Goal: Answer question/provide support

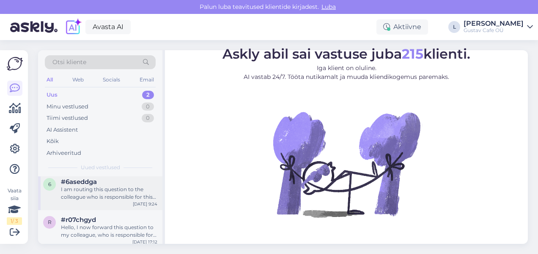
scroll to position [8, 0]
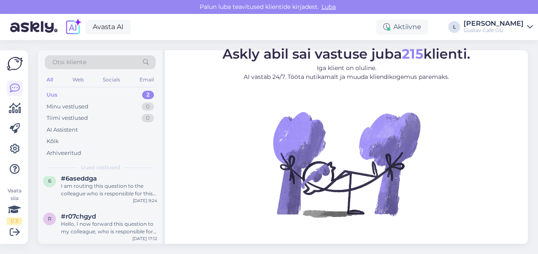
click at [133, 95] on div "Uus 2" at bounding box center [100, 95] width 111 height 12
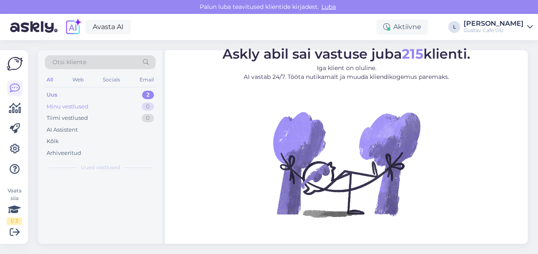
scroll to position [0, 0]
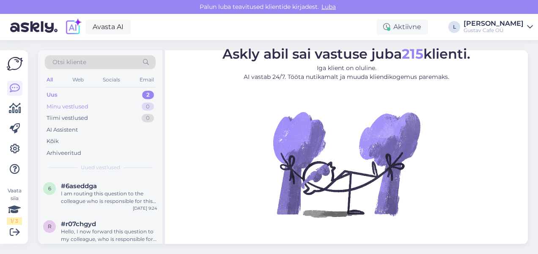
click at [118, 110] on div "Minu vestlused 0" at bounding box center [100, 107] width 111 height 12
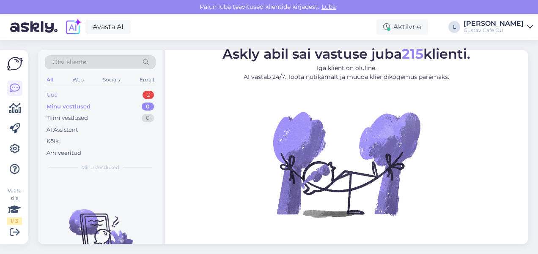
click at [102, 91] on div "Uus 2" at bounding box center [100, 95] width 111 height 12
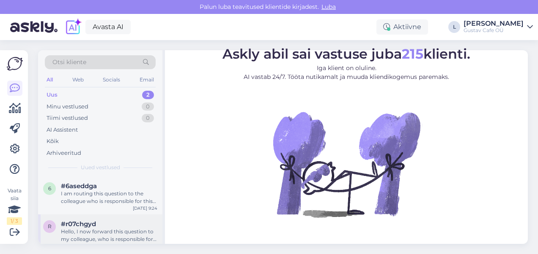
click at [129, 226] on div "#r07chgyd" at bounding box center [109, 225] width 96 height 8
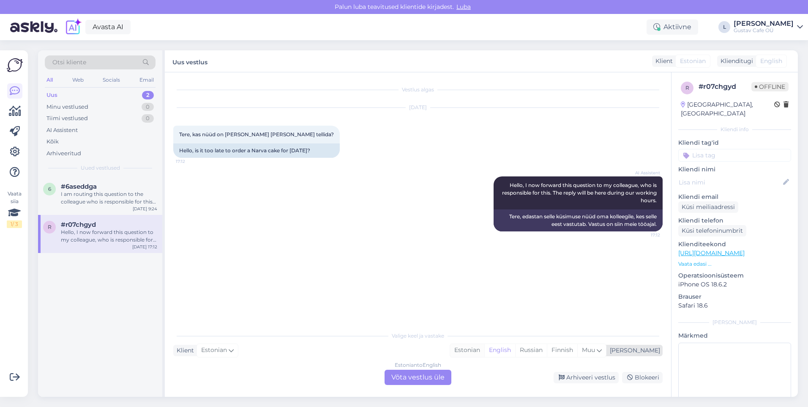
click at [484, 254] on div "Estonian" at bounding box center [467, 350] width 34 height 13
click at [432, 254] on div "Estonian to Estonian Võta vestlus üle" at bounding box center [418, 376] width 67 height 15
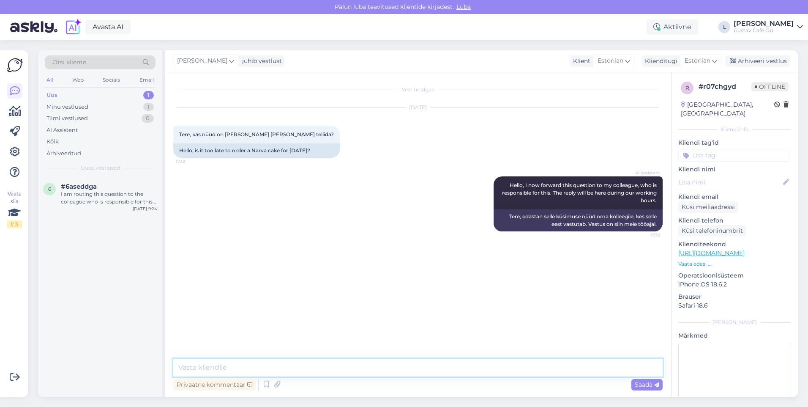
click at [420, 254] on textarea at bounding box center [417, 367] width 489 height 18
click at [178, 254] on textarea "Kahjuks tõestio on hilja." at bounding box center [417, 367] width 489 height 18
click at [328, 254] on textarea "Tervist! Tänan teid kirja eest. Kahjuks tõestio on hilja." at bounding box center [417, 367] width 489 height 18
click at [394, 254] on textarea "Tervist! Tänan teid kirja eest. Kahjuks tõesti on hilja." at bounding box center [417, 367] width 489 height 18
type textarea "Tervist! Tänan teid kirja eest. Kahjuks tõesti on hilja. Vabandan. Esmaspäevaks…"
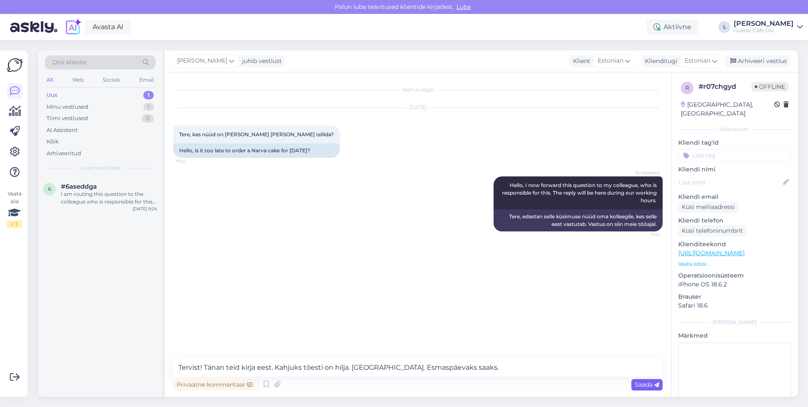
click at [537, 254] on div "Saada" at bounding box center [647, 384] width 31 height 11
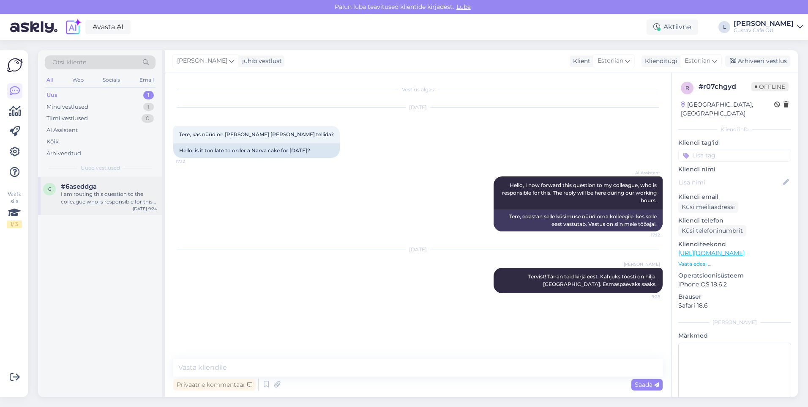
click at [116, 186] on div "#6aseddga" at bounding box center [109, 187] width 96 height 8
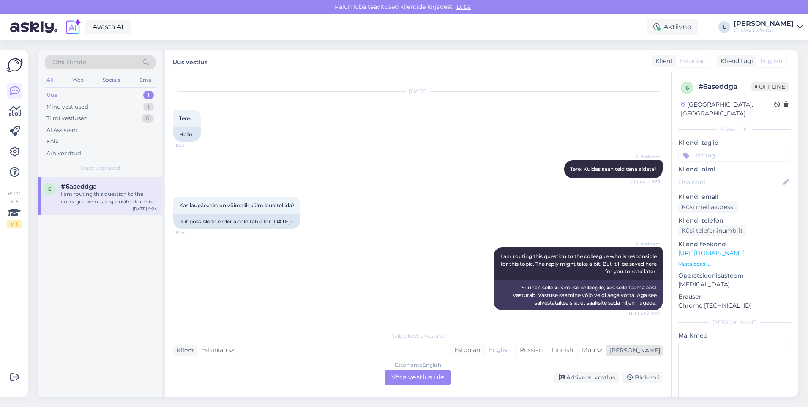
click at [484, 254] on div "Estonian" at bounding box center [467, 350] width 34 height 13
click at [424, 254] on div "Estonian to Estonian Võta vestlus üle" at bounding box center [418, 376] width 67 height 15
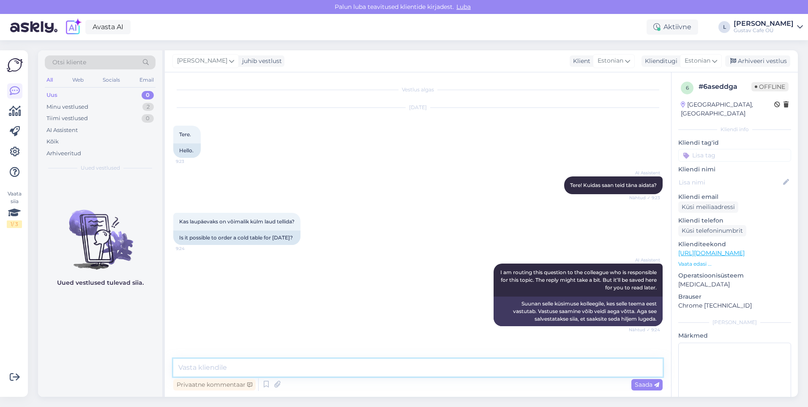
click at [359, 254] on textarea at bounding box center [417, 367] width 489 height 18
type textarea "Tervist!"
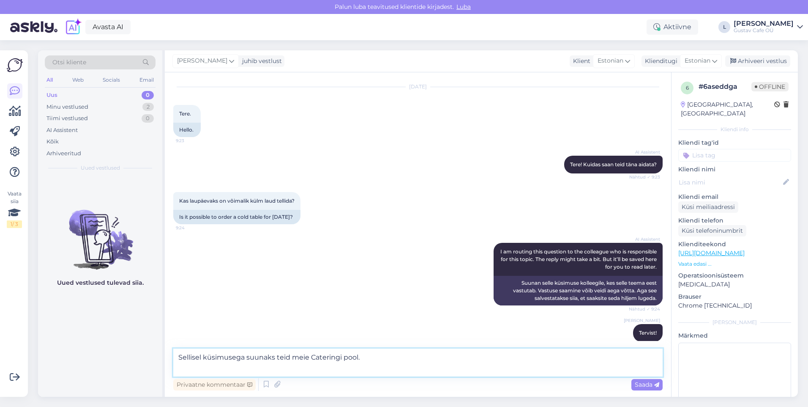
click at [353, 254] on textarea "Sellisel küsimusega suunaks teid meie Cateringi pool." at bounding box center [417, 362] width 489 height 28
paste textarea "https://gustav.ee/gustav-catering/"
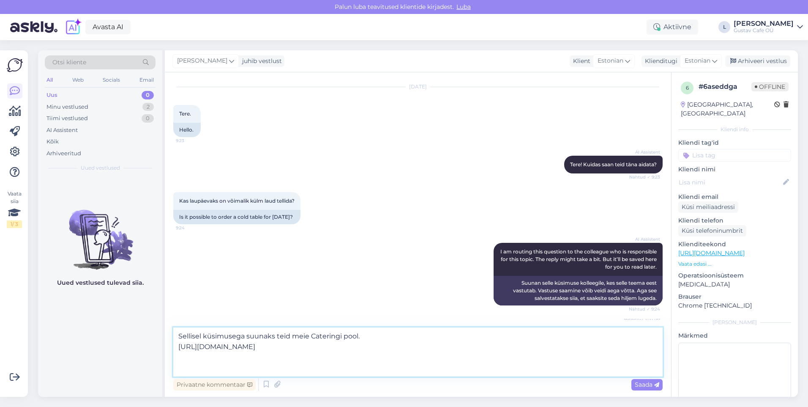
click at [220, 254] on textarea "Sellisel küsimusega suunaks teid meie Cateringi pool. https://gustav.ee/gustav-…" at bounding box center [417, 351] width 489 height 49
paste textarea "Gustav Cafe OÜ Vanemuise 6, Tartu, Eesti Tel: +372 5660 7727 catering@gustav.ee"
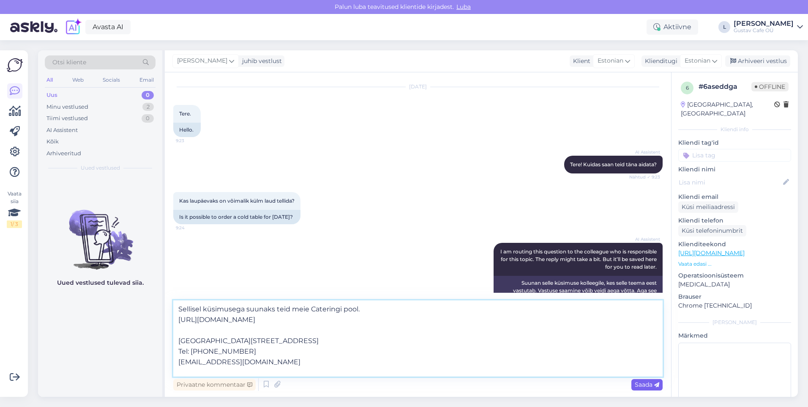
type textarea "Sellisel küsimusega suunaks teid meie Cateringi pool. https://gustav.ee/gustav-…"
click at [537, 254] on div "Saada" at bounding box center [647, 384] width 31 height 11
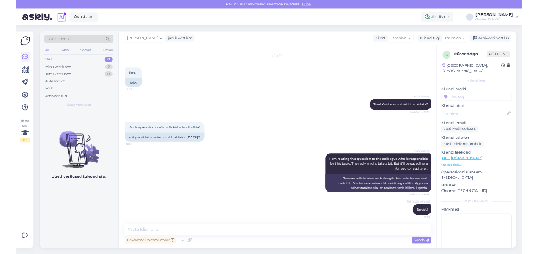
scroll to position [0, 0]
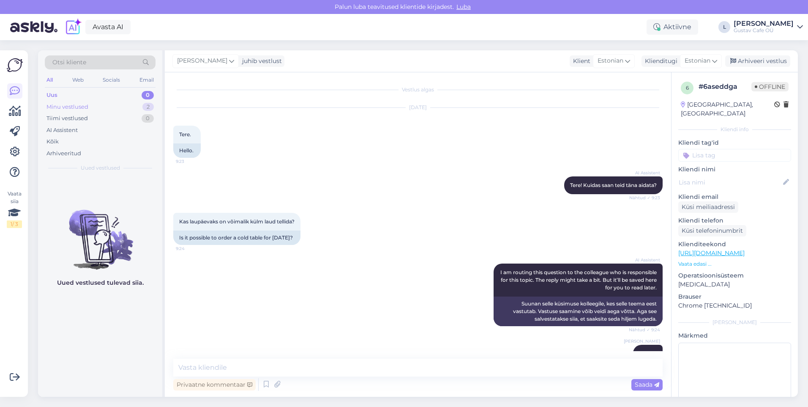
click at [139, 105] on div "Minu vestlused 2" at bounding box center [100, 107] width 111 height 12
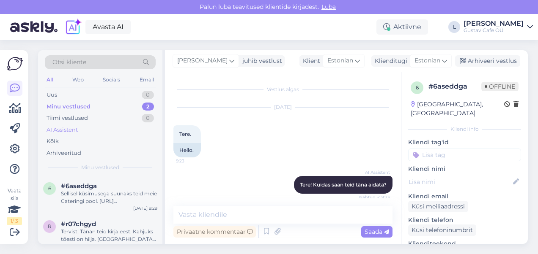
scroll to position [118, 0]
